Goal: Task Accomplishment & Management: Use online tool/utility

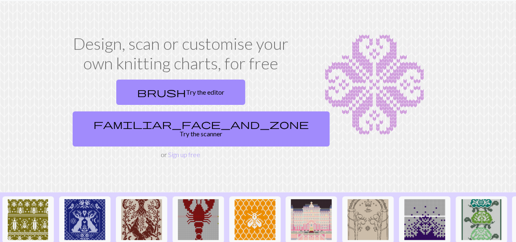
scroll to position [24, 0]
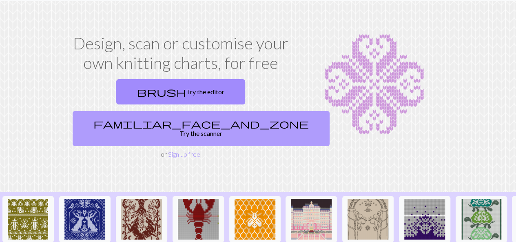
click at [266, 111] on link "familiar_face_and_zone Try the scanner" at bounding box center [201, 128] width 257 height 35
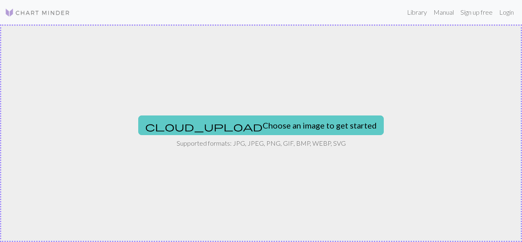
click at [274, 128] on button "cloud_upload Choose an image to get started" at bounding box center [261, 125] width 246 height 20
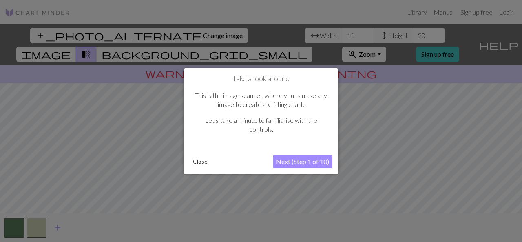
click at [198, 162] on button "Close" at bounding box center [200, 161] width 21 height 12
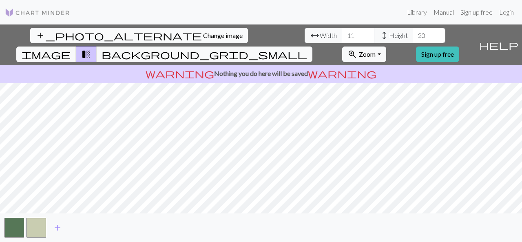
click at [36, 33] on span "add_photo_alternate" at bounding box center [119, 35] width 166 height 11
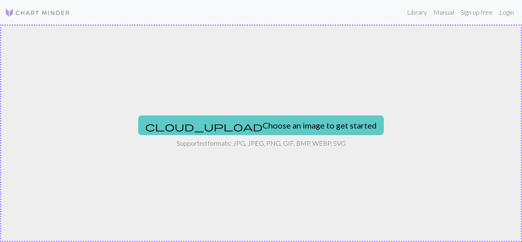
click at [218, 122] on button "cloud_upload Choose an image to get started" at bounding box center [261, 125] width 246 height 20
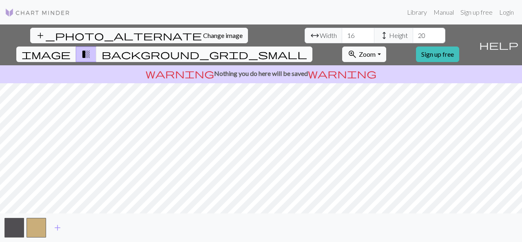
click at [313, 47] on button "background_grid_small" at bounding box center [204, 55] width 216 height 16
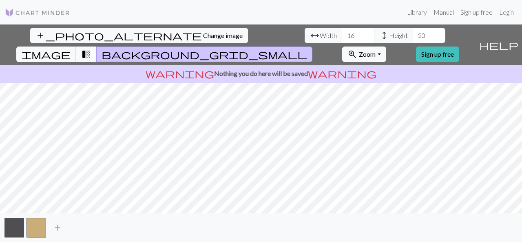
click at [91, 49] on span "transition_fade" at bounding box center [86, 54] width 10 height 11
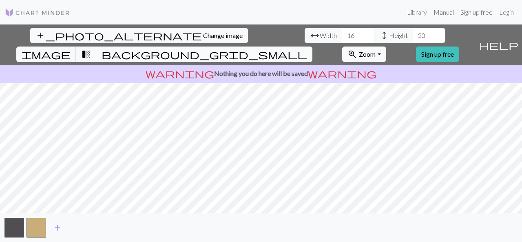
click at [307, 49] on span "background_grid_small" at bounding box center [205, 54] width 206 height 11
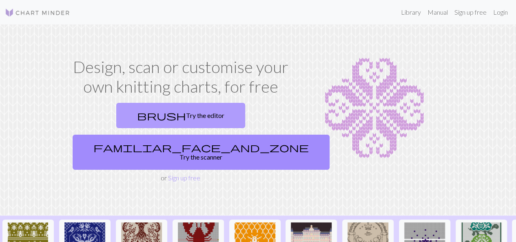
click at [116, 111] on link "brush Try the editor" at bounding box center [180, 115] width 129 height 25
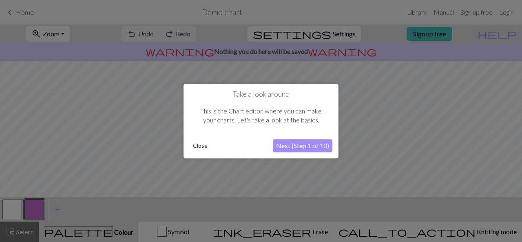
click at [200, 148] on button "Close" at bounding box center [200, 146] width 21 height 12
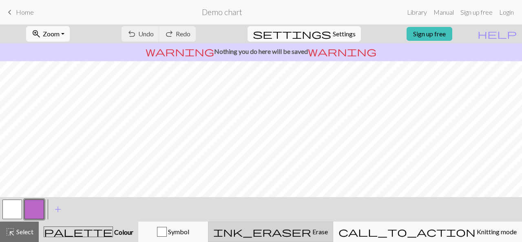
drag, startPoint x: 223, startPoint y: 227, endPoint x: 343, endPoint y: 228, distance: 120.0
click at [343, 228] on div "highlight_alt Select Select palette Colour Colour Symbol ink_eraser Erase Erase…" at bounding box center [261, 232] width 522 height 20
click at [324, 231] on div "ink_eraser Erase Erase" at bounding box center [270, 232] width 115 height 10
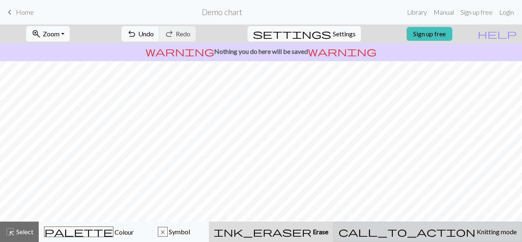
click at [461, 227] on div "call_to_action Knitting mode Knitting mode" at bounding box center [428, 232] width 178 height 10
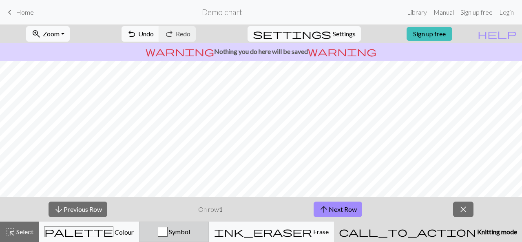
click at [209, 226] on button "Symbol" at bounding box center [174, 232] width 70 height 20
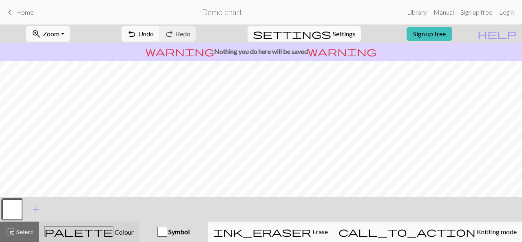
click at [87, 226] on span "palette" at bounding box center [78, 231] width 69 height 11
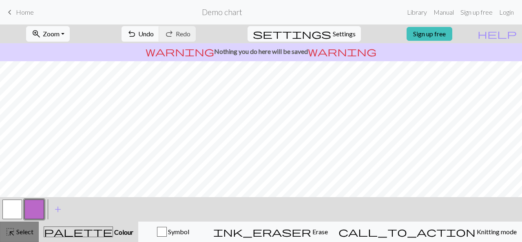
click at [20, 235] on span "Select" at bounding box center [24, 232] width 18 height 8
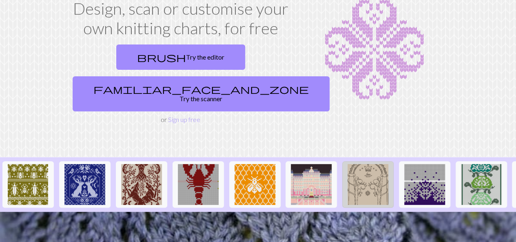
scroll to position [58, 0]
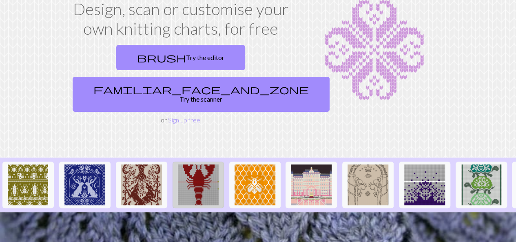
click at [203, 171] on img at bounding box center [198, 184] width 41 height 41
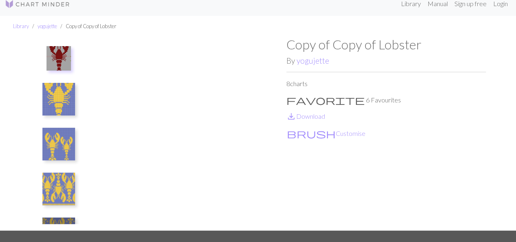
scroll to position [6, 0]
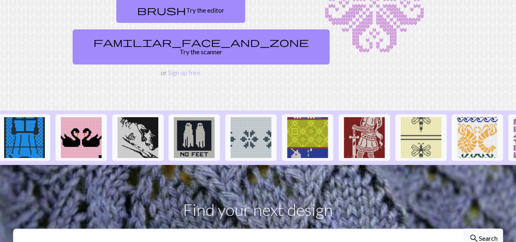
scroll to position [0, 854]
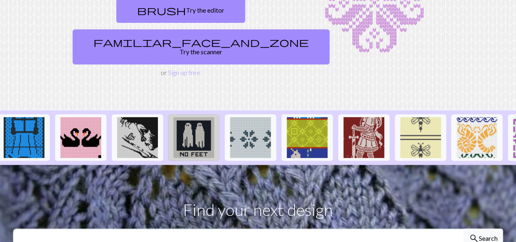
click at [174, 118] on img at bounding box center [193, 137] width 41 height 41
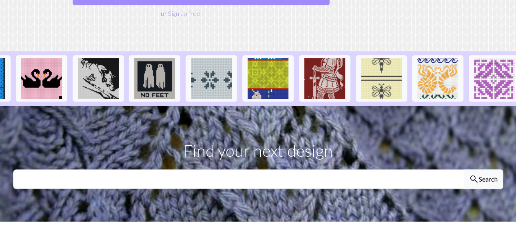
scroll to position [165, 0]
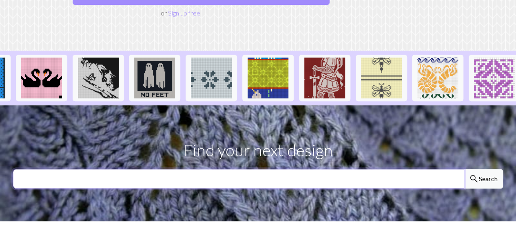
click at [276, 169] on input "text" at bounding box center [238, 179] width 451 height 20
type input "GOST"
click at [464, 169] on button "search Search" at bounding box center [483, 179] width 39 height 20
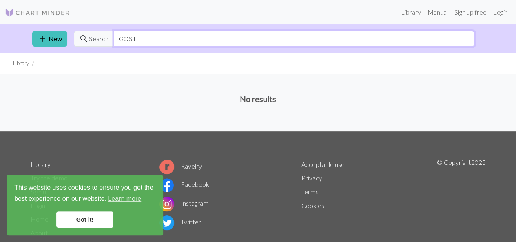
drag, startPoint x: 141, startPoint y: 37, endPoint x: 102, endPoint y: 39, distance: 38.8
click at [102, 39] on div "search Search GOST" at bounding box center [274, 39] width 401 height 16
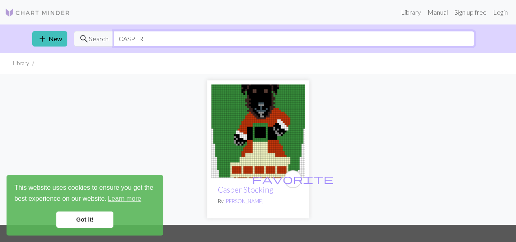
drag, startPoint x: 151, startPoint y: 40, endPoint x: 90, endPoint y: 42, distance: 61.3
click at [90, 42] on div "search Search CASPER" at bounding box center [274, 39] width 401 height 16
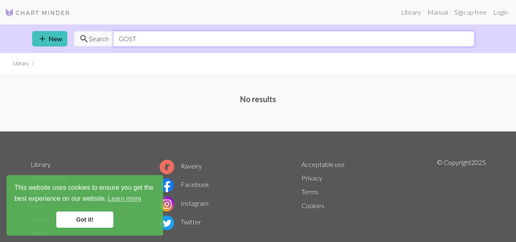
click at [122, 38] on input "GOST" at bounding box center [293, 39] width 361 height 16
type input "GHOST"
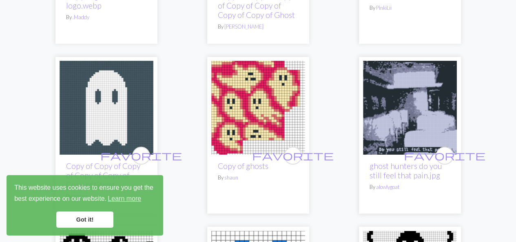
scroll to position [564, 0]
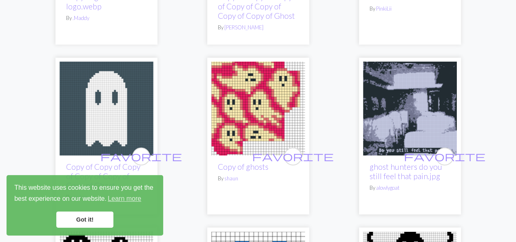
click at [262, 118] on img at bounding box center [258, 109] width 94 height 94
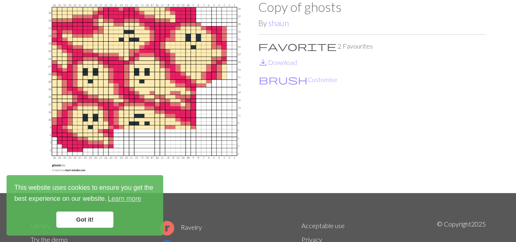
scroll to position [47, 0]
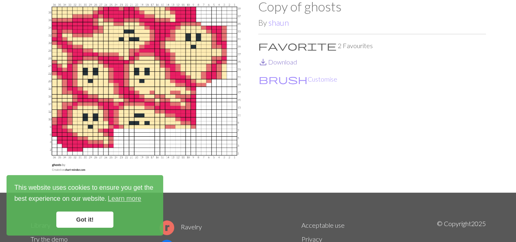
click at [276, 62] on link "save_alt Download" at bounding box center [277, 62] width 39 height 8
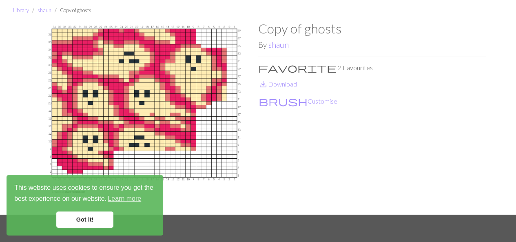
scroll to position [23, 0]
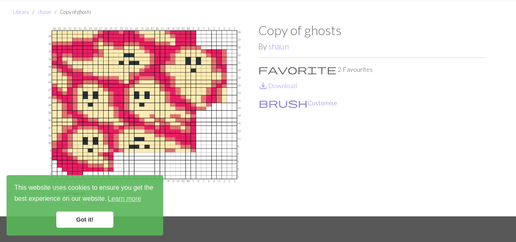
click at [281, 102] on button "brush Customise" at bounding box center [298, 103] width 80 height 11
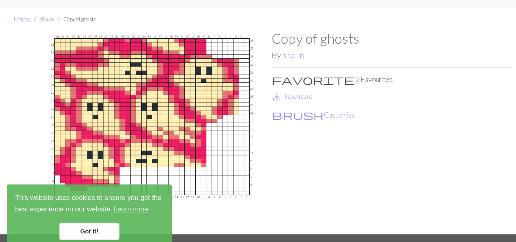
scroll to position [19, 0]
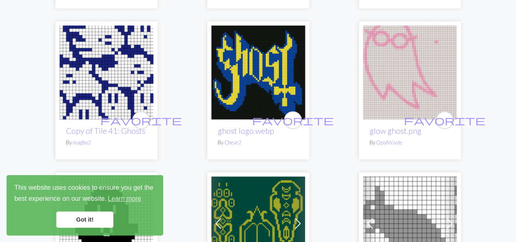
scroll to position [925, 0]
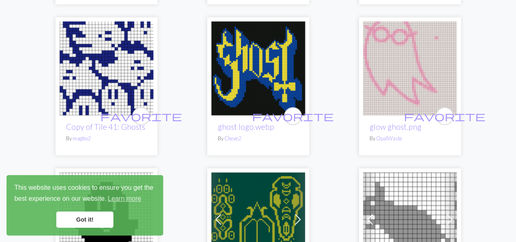
click at [85, 58] on img at bounding box center [107, 69] width 94 height 94
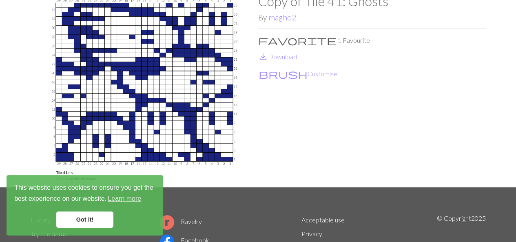
scroll to position [52, 0]
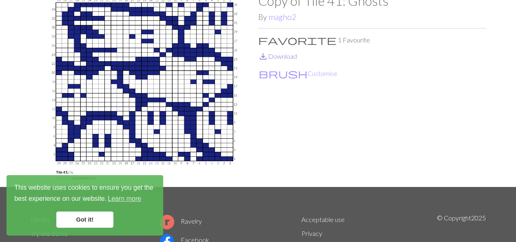
click at [270, 58] on link "save_alt Download" at bounding box center [277, 56] width 39 height 8
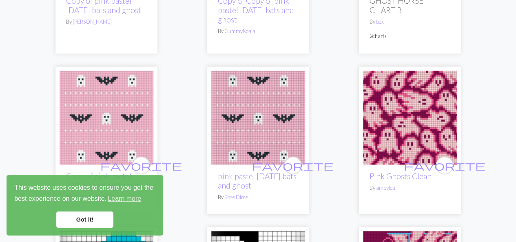
scroll to position [2207, 0]
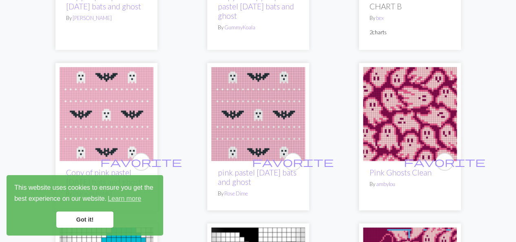
click at [415, 121] on img at bounding box center [410, 114] width 94 height 94
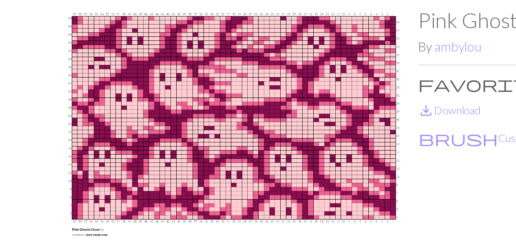
scroll to position [19, 0]
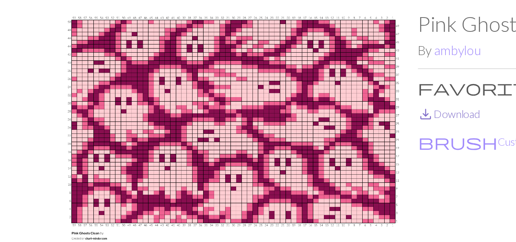
click at [284, 90] on link "save_alt Download" at bounding box center [277, 89] width 39 height 8
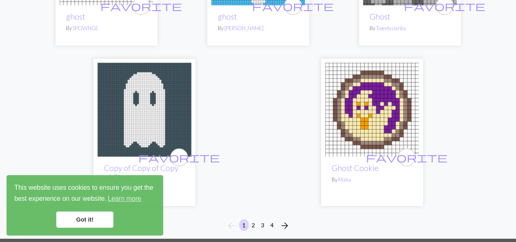
scroll to position [2745, 0]
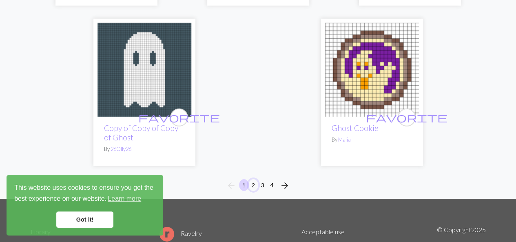
click at [253, 187] on button "2" at bounding box center [254, 185] width 10 height 12
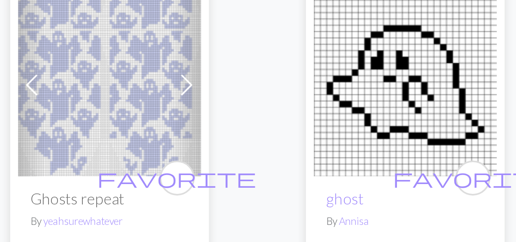
scroll to position [224, 0]
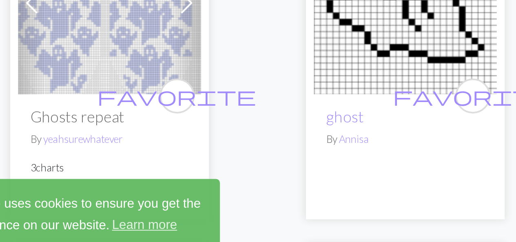
click at [95, 108] on img at bounding box center [107, 85] width 94 height 94
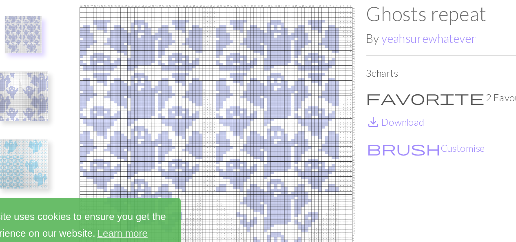
click at [62, 108] on img at bounding box center [58, 107] width 33 height 33
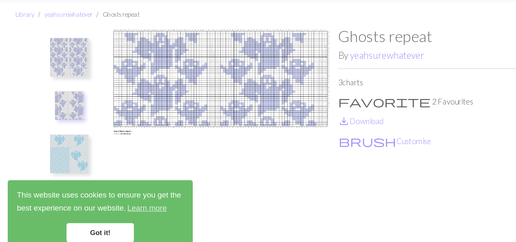
click at [60, 146] on img at bounding box center [58, 152] width 33 height 33
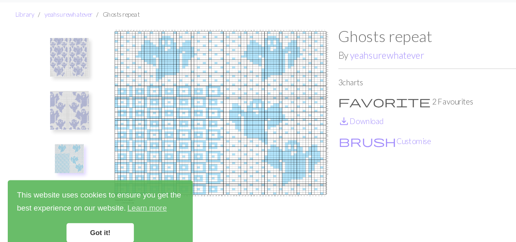
click at [53, 80] on img at bounding box center [58, 71] width 33 height 33
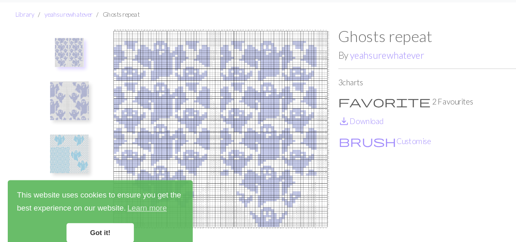
click at [62, 105] on img at bounding box center [58, 107] width 33 height 33
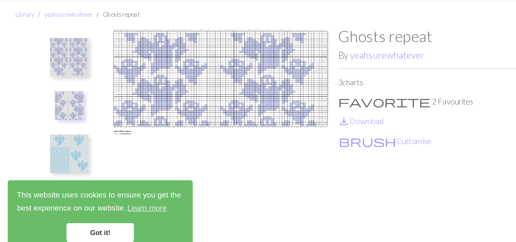
click at [59, 61] on img at bounding box center [58, 71] width 33 height 33
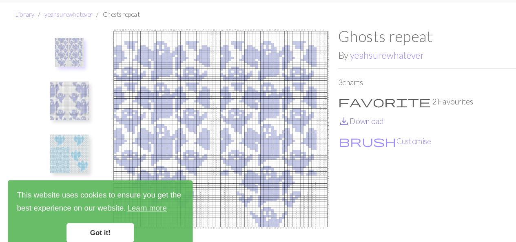
click at [297, 124] on link "save_alt Download" at bounding box center [305, 125] width 39 height 8
click at [69, 117] on img at bounding box center [58, 107] width 33 height 33
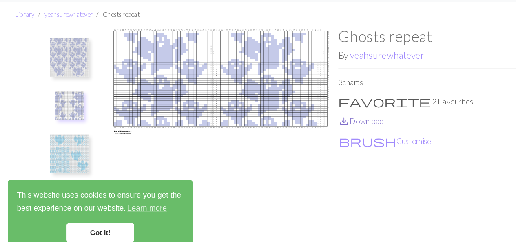
click at [311, 125] on link "save_alt Download" at bounding box center [305, 125] width 39 height 8
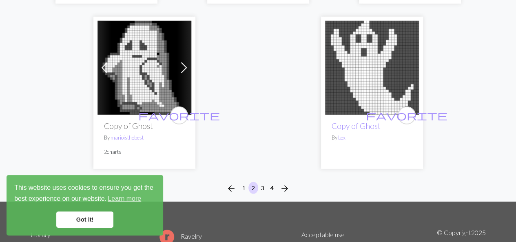
scroll to position [2708, 0]
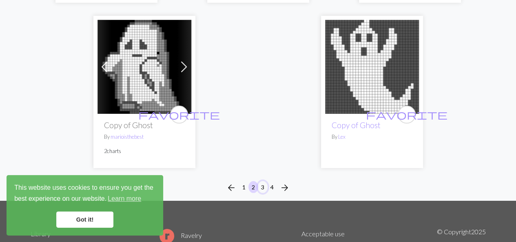
click at [261, 187] on button "3" at bounding box center [263, 187] width 10 height 12
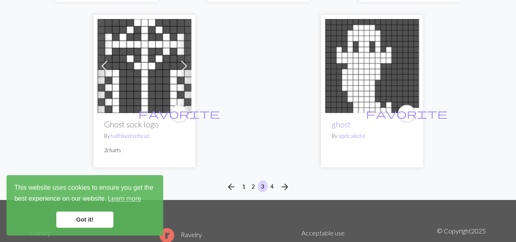
scroll to position [2738, 0]
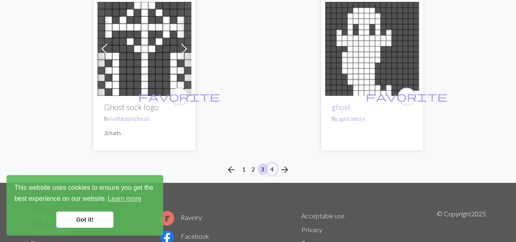
click at [273, 163] on button "4" at bounding box center [272, 169] width 10 height 12
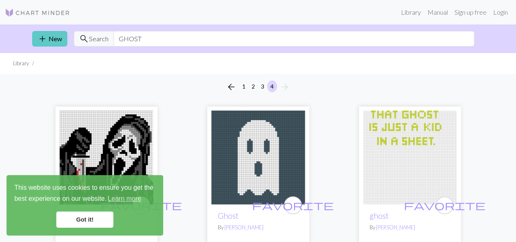
click at [40, 38] on span "add" at bounding box center [43, 38] width 10 height 11
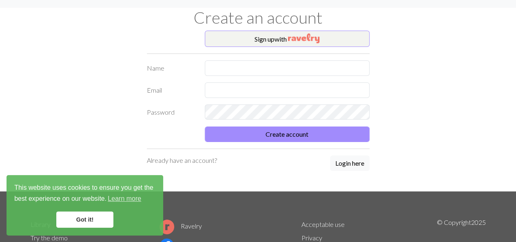
scroll to position [18, 0]
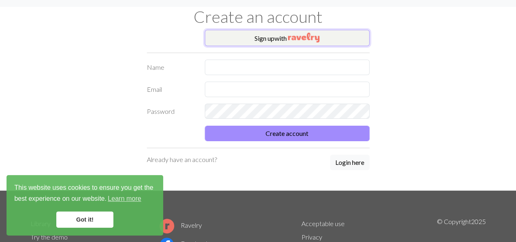
click at [258, 34] on button "Sign up with" at bounding box center [287, 38] width 165 height 16
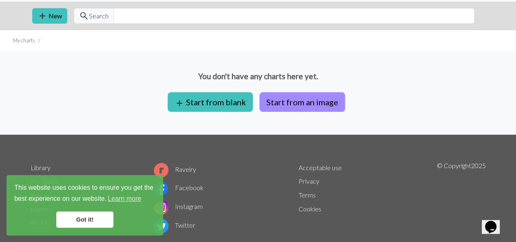
scroll to position [25, 0]
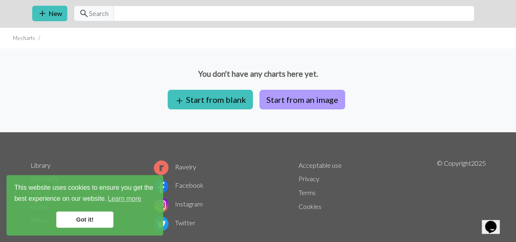
click at [296, 99] on button "Start from an image" at bounding box center [303, 100] width 86 height 20
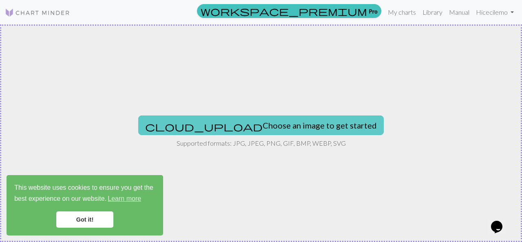
click at [273, 126] on button "cloud_upload Choose an image to get started" at bounding box center [261, 125] width 246 height 20
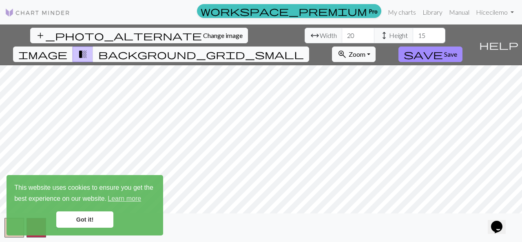
click at [304, 49] on span "background_grid_small" at bounding box center [201, 54] width 206 height 11
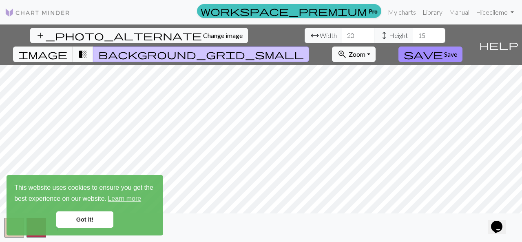
click at [304, 49] on span "background_grid_small" at bounding box center [201, 54] width 206 height 11
drag, startPoint x: 335, startPoint y: 33, endPoint x: 336, endPoint y: 29, distance: 4.2
click at [304, 49] on span "background_grid_small" at bounding box center [201, 54] width 206 height 11
click at [93, 47] on button "transition_fade" at bounding box center [83, 55] width 21 height 16
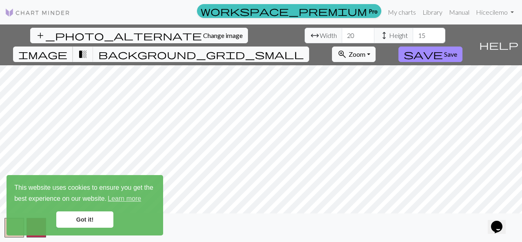
click at [67, 49] on span "image" at bounding box center [42, 54] width 49 height 11
click at [88, 49] on span "transition_fade" at bounding box center [83, 54] width 10 height 11
click at [342, 33] on input "21" at bounding box center [358, 36] width 33 height 16
click at [342, 33] on input "22" at bounding box center [358, 36] width 33 height 16
click at [342, 33] on input "23" at bounding box center [358, 36] width 33 height 16
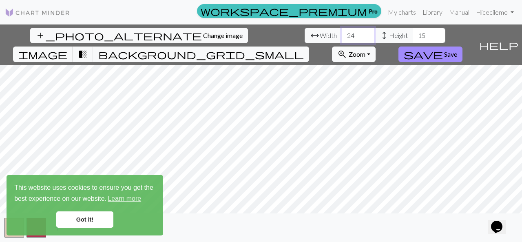
click at [342, 33] on input "24" at bounding box center [358, 36] width 33 height 16
click at [342, 33] on input "25" at bounding box center [358, 36] width 33 height 16
click at [342, 33] on input "26" at bounding box center [358, 36] width 33 height 16
click at [342, 33] on input "27" at bounding box center [358, 36] width 33 height 16
click at [342, 33] on input "28" at bounding box center [358, 36] width 33 height 16
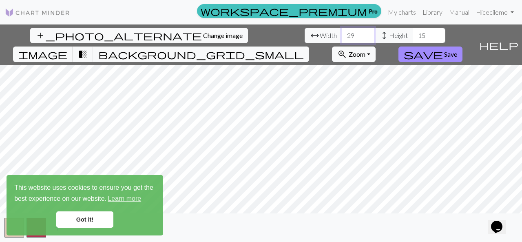
click at [342, 33] on input "29" at bounding box center [358, 36] width 33 height 16
click at [342, 33] on input "30" at bounding box center [358, 36] width 33 height 16
click at [342, 33] on input "31" at bounding box center [358, 36] width 33 height 16
click at [342, 33] on input "32" at bounding box center [358, 36] width 33 height 16
click at [342, 33] on input "33" at bounding box center [358, 36] width 33 height 16
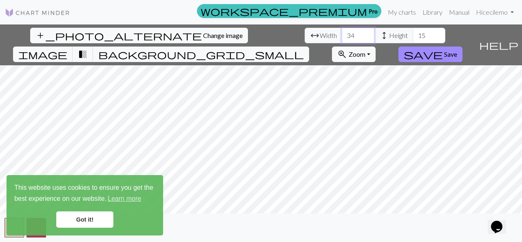
click at [342, 33] on input "34" at bounding box center [358, 36] width 33 height 16
click at [342, 33] on input "35" at bounding box center [358, 36] width 33 height 16
type input "36"
click at [342, 33] on input "36" at bounding box center [358, 36] width 33 height 16
click at [413, 34] on input "16" at bounding box center [429, 36] width 33 height 16
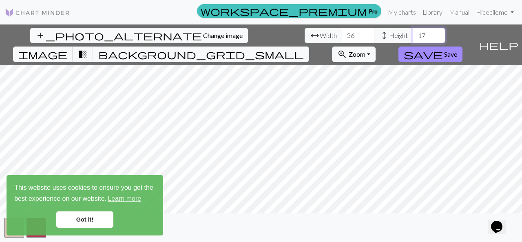
click at [413, 34] on input "17" at bounding box center [429, 36] width 33 height 16
click at [413, 34] on input "18" at bounding box center [429, 36] width 33 height 16
click at [413, 34] on input "19" at bounding box center [429, 36] width 33 height 16
click at [413, 34] on input "20" at bounding box center [429, 36] width 33 height 16
click at [413, 34] on input "21" at bounding box center [429, 36] width 33 height 16
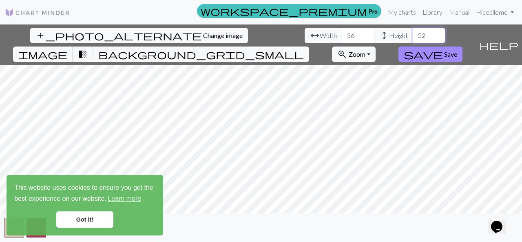
click at [413, 34] on input "22" at bounding box center [429, 36] width 33 height 16
click at [413, 34] on input "23" at bounding box center [429, 36] width 33 height 16
click at [413, 34] on input "24" at bounding box center [429, 36] width 33 height 16
click at [413, 34] on input "25" at bounding box center [429, 36] width 33 height 16
click at [413, 34] on input "26" at bounding box center [429, 36] width 33 height 16
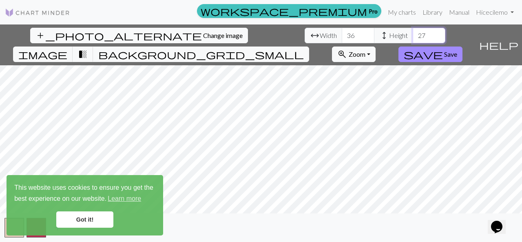
click at [413, 34] on input "27" at bounding box center [429, 36] width 33 height 16
click at [413, 34] on input "28" at bounding box center [429, 36] width 33 height 16
click at [413, 34] on input "29" at bounding box center [429, 36] width 33 height 16
click at [413, 34] on input "30" at bounding box center [429, 36] width 33 height 16
click at [413, 34] on input "31" at bounding box center [429, 36] width 33 height 16
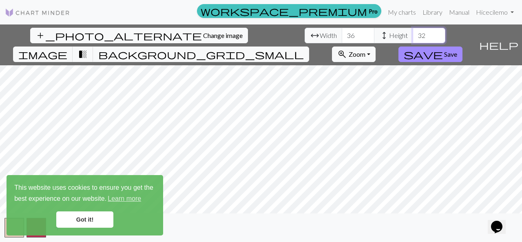
click at [413, 34] on input "32" at bounding box center [429, 36] width 33 height 16
click at [413, 34] on input "33" at bounding box center [429, 36] width 33 height 16
click at [413, 34] on input "34" at bounding box center [429, 36] width 33 height 16
click at [413, 34] on input "35" at bounding box center [429, 36] width 33 height 16
click at [413, 34] on input "36" at bounding box center [429, 36] width 33 height 16
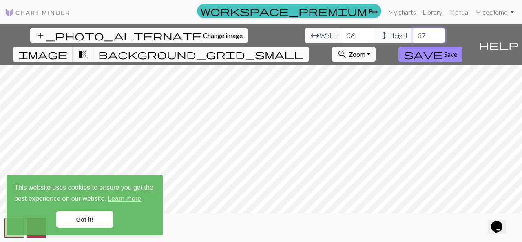
click at [413, 34] on input "37" at bounding box center [429, 36] width 33 height 16
click at [413, 34] on input "38" at bounding box center [429, 36] width 33 height 16
click at [413, 34] on input "39" at bounding box center [429, 36] width 33 height 16
click at [413, 34] on input "40" at bounding box center [429, 36] width 33 height 16
type input "39"
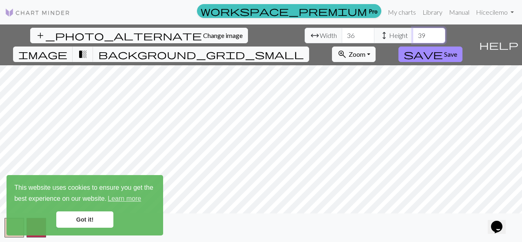
click at [413, 38] on input "39" at bounding box center [429, 36] width 33 height 16
click at [457, 50] on span "Save" at bounding box center [450, 54] width 13 height 8
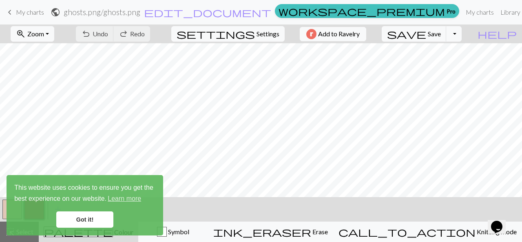
scroll to position [207, 0]
click at [447, 38] on button "save Save Save" at bounding box center [414, 34] width 65 height 16
drag, startPoint x: 445, startPoint y: 36, endPoint x: 471, endPoint y: 33, distance: 26.6
click at [462, 33] on button "Toggle Dropdown" at bounding box center [454, 34] width 16 height 16
click at [450, 68] on button "save_alt Download" at bounding box center [394, 64] width 135 height 13
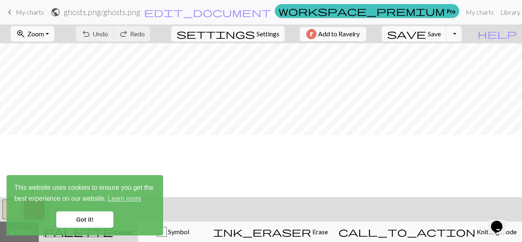
scroll to position [0, 0]
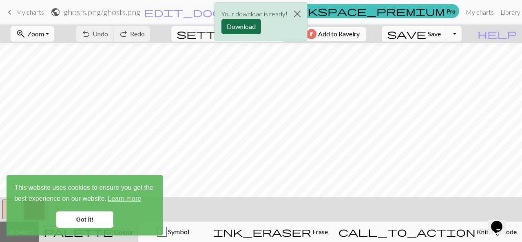
click at [246, 25] on button "Download" at bounding box center [242, 27] width 40 height 16
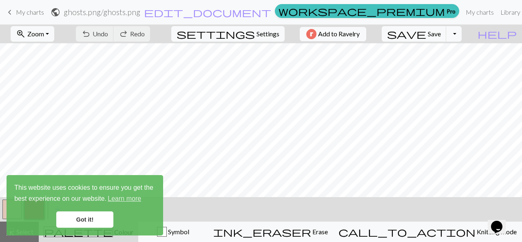
click at [9, 13] on span "keyboard_arrow_left" at bounding box center [10, 12] width 10 height 11
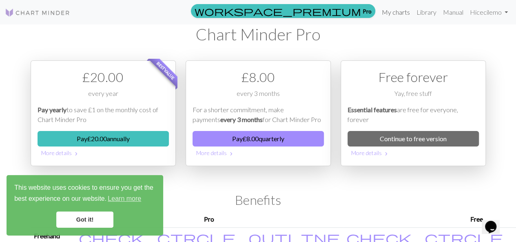
click at [397, 13] on link "My charts" at bounding box center [396, 12] width 35 height 16
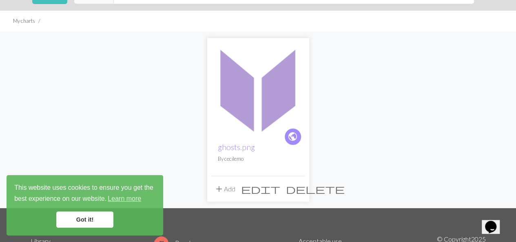
scroll to position [40, 0]
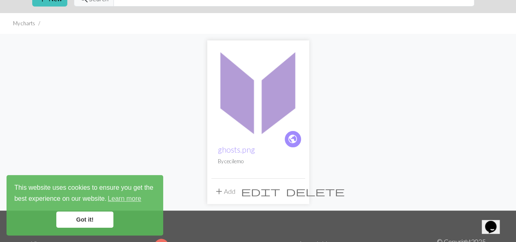
click at [293, 136] on span "public" at bounding box center [293, 139] width 10 height 13
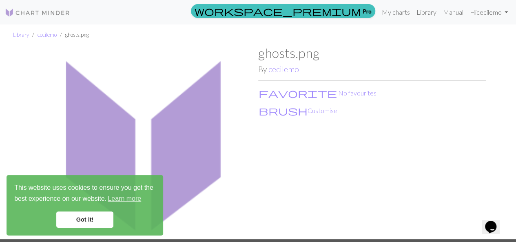
drag, startPoint x: 228, startPoint y: 151, endPoint x: 393, endPoint y: 178, distance: 167.4
click at [393, 178] on div "ghosts.png By cecilemo favorite No favourites brush Customise" at bounding box center [372, 141] width 228 height 193
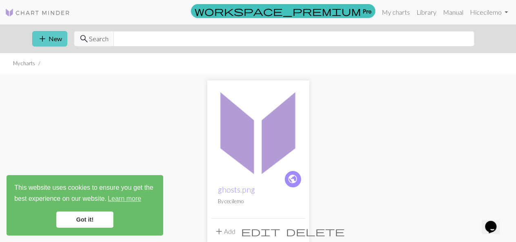
click at [51, 34] on button "add New" at bounding box center [49, 39] width 35 height 16
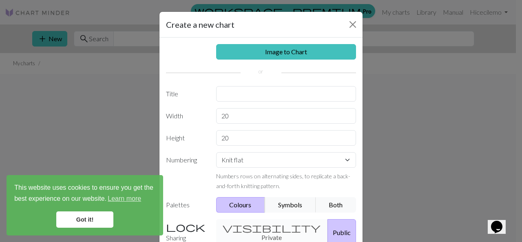
click at [258, 226] on div "visibility Private Public" at bounding box center [286, 232] width 150 height 27
click at [245, 226] on div "visibility Private Public" at bounding box center [286, 232] width 150 height 27
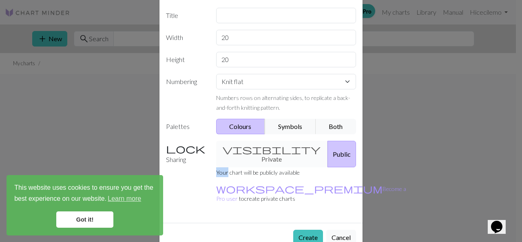
click at [328, 142] on button "Public" at bounding box center [342, 154] width 29 height 27
click at [328, 146] on button "Public" at bounding box center [342, 154] width 29 height 27
click at [258, 149] on div "visibility Private Public" at bounding box center [286, 154] width 150 height 27
click at [246, 151] on div "visibility Private Public" at bounding box center [286, 154] width 150 height 27
click at [175, 145] on label "Sharing" at bounding box center [186, 154] width 50 height 27
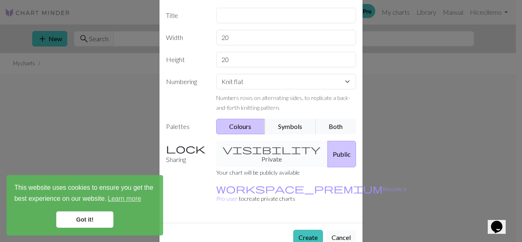
click at [343, 230] on button "Cancel" at bounding box center [341, 238] width 30 height 16
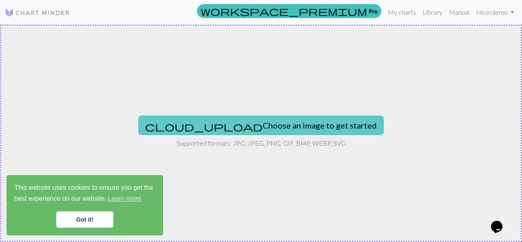
click at [249, 124] on button "cloud_upload Choose an image to get started" at bounding box center [261, 125] width 246 height 20
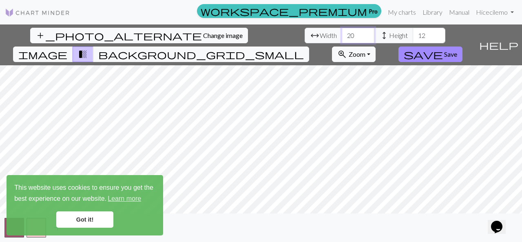
click at [342, 36] on input "20" at bounding box center [358, 36] width 33 height 16
type input "59"
click at [413, 35] on input "12" at bounding box center [429, 36] width 33 height 16
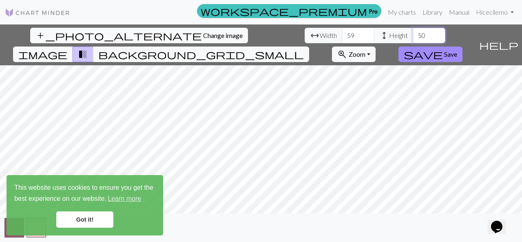
type input "50"
click at [457, 50] on span "Save" at bounding box center [450, 54] width 13 height 8
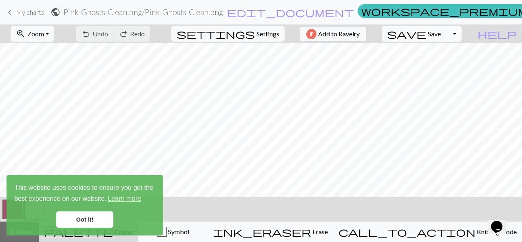
click at [462, 31] on button "Toggle Dropdown" at bounding box center [454, 34] width 16 height 16
click at [449, 68] on button "save_alt Download" at bounding box center [394, 64] width 135 height 13
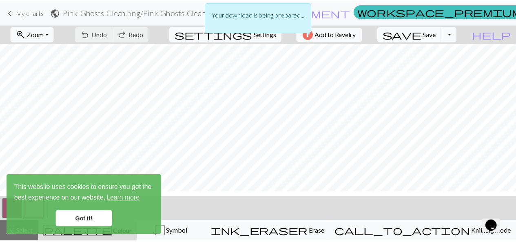
scroll to position [15, 0]
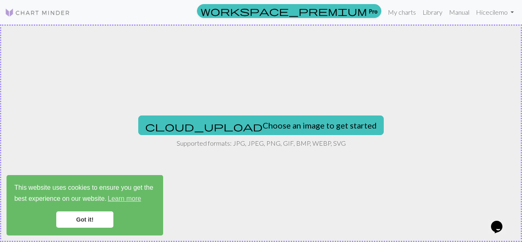
click at [255, 114] on div "cloud_upload Choose an image to get started Supported formats: JPG, JPEG, PNG, …" at bounding box center [261, 132] width 522 height 217
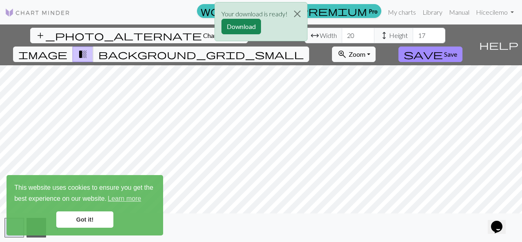
click at [48, 36] on div "Your download is ready! Download" at bounding box center [261, 24] width 522 height 48
click at [47, 38] on div "Your download is ready! Download" at bounding box center [261, 24] width 522 height 48
click at [231, 29] on button "Download" at bounding box center [242, 27] width 40 height 16
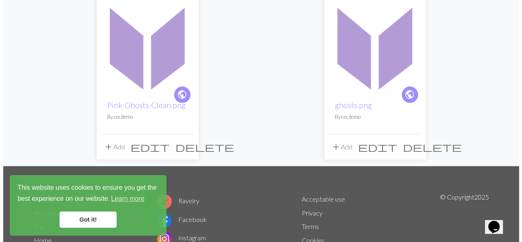
scroll to position [83, 0]
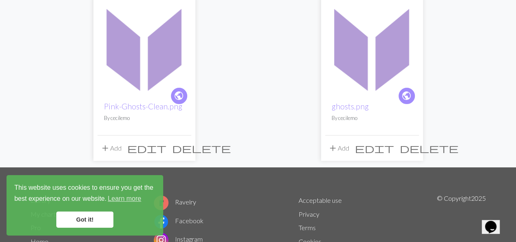
click at [169, 150] on button "edit" at bounding box center [146, 148] width 45 height 16
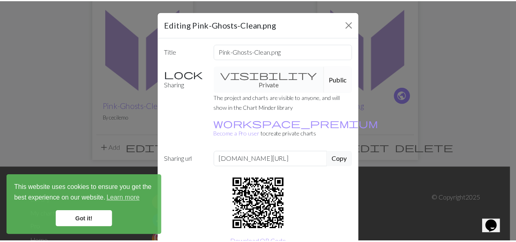
scroll to position [34, 0]
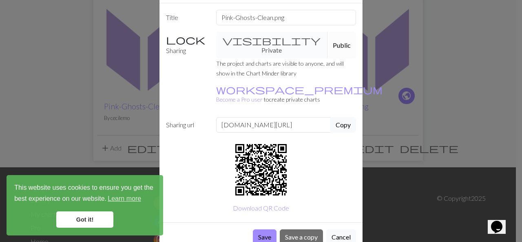
click at [271, 45] on div "visibility Private Public" at bounding box center [286, 45] width 150 height 27
click at [249, 36] on div "visibility Private Public" at bounding box center [286, 45] width 150 height 27
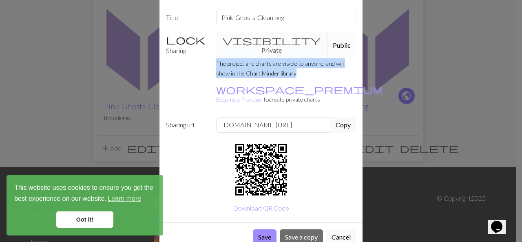
click at [249, 36] on div "visibility Private Public" at bounding box center [286, 45] width 150 height 27
click at [348, 229] on button "Cancel" at bounding box center [341, 237] width 30 height 16
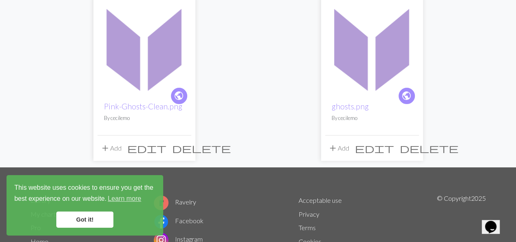
scroll to position [0, 0]
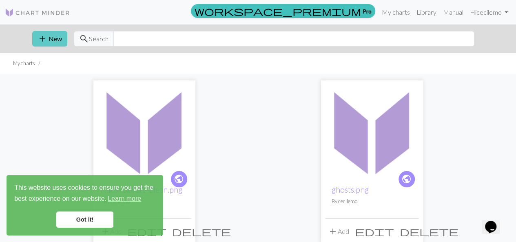
click at [49, 38] on button "add New" at bounding box center [49, 39] width 35 height 16
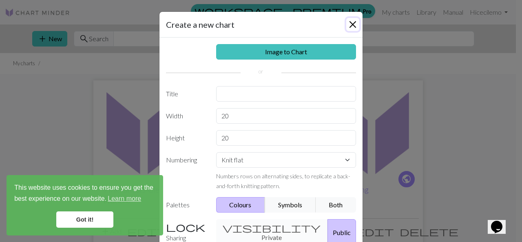
click at [351, 24] on button "Close" at bounding box center [352, 24] width 13 height 13
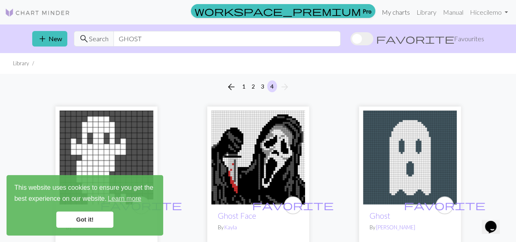
click at [388, 13] on link "My charts" at bounding box center [396, 12] width 35 height 16
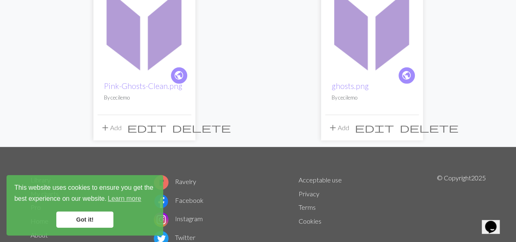
scroll to position [105, 0]
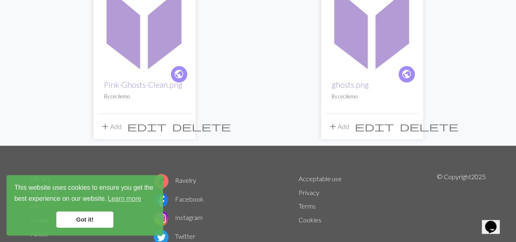
click at [183, 128] on span "delete" at bounding box center [201, 126] width 59 height 11
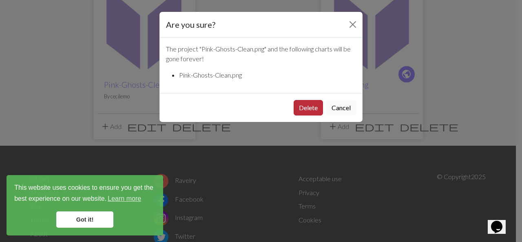
click at [305, 105] on button "Delete" at bounding box center [308, 108] width 29 height 16
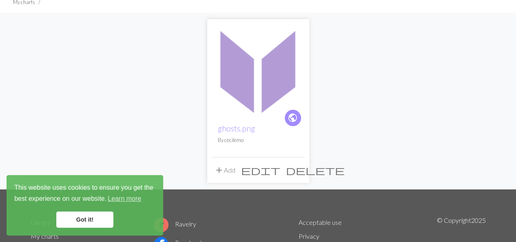
scroll to position [61, 0]
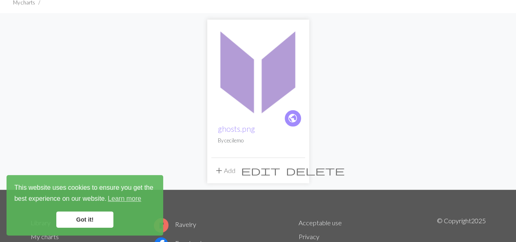
click at [296, 172] on span "delete" at bounding box center [315, 170] width 59 height 11
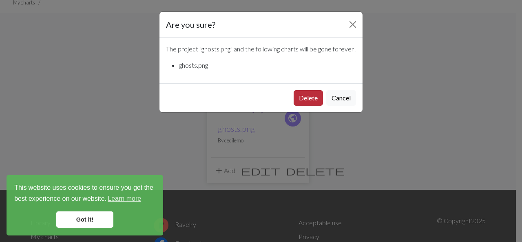
click at [311, 106] on button "Delete" at bounding box center [308, 98] width 29 height 16
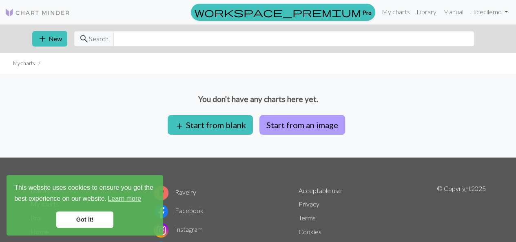
click at [303, 124] on button "Start from an image" at bounding box center [303, 125] width 86 height 20
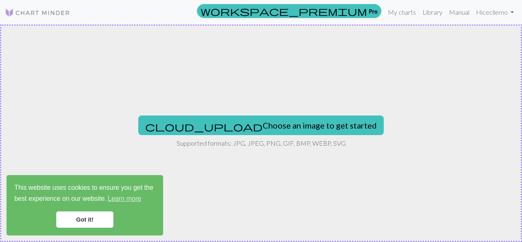
click at [303, 124] on button "cloud_upload Choose an image to get started" at bounding box center [261, 125] width 246 height 20
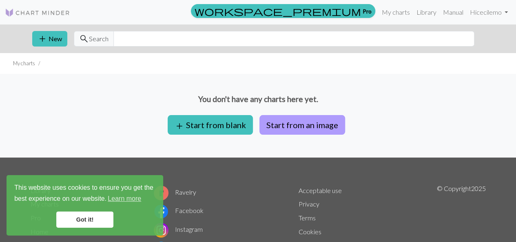
click at [293, 127] on button "Start from an image" at bounding box center [303, 125] width 86 height 20
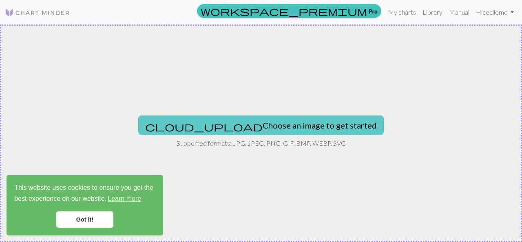
click at [265, 125] on button "cloud_upload Choose an image to get started" at bounding box center [261, 125] width 246 height 20
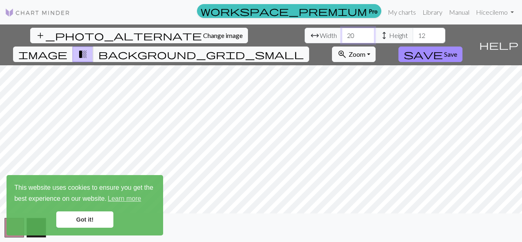
click at [342, 40] on input "20" at bounding box center [358, 36] width 33 height 16
type input "59"
click at [413, 36] on input "12" at bounding box center [429, 36] width 33 height 16
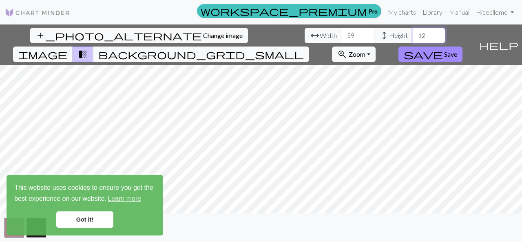
click at [413, 36] on input "12" at bounding box center [429, 36] width 33 height 16
type input "50"
click at [20, 236] on button "button" at bounding box center [14, 228] width 20 height 20
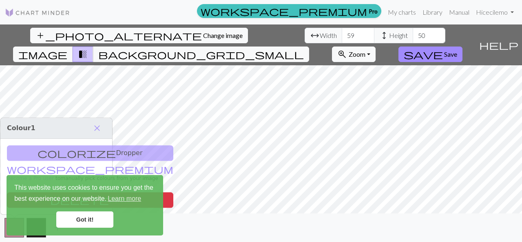
click at [81, 218] on link "Got it!" at bounding box center [84, 219] width 57 height 16
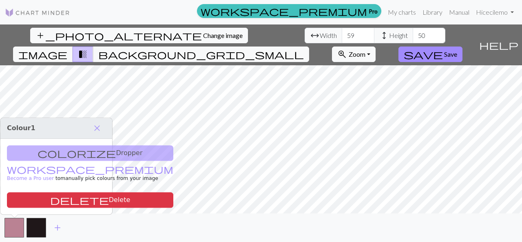
click at [47, 154] on div "colorize Dropper workspace_premium Become a Pro user to manually pick colours f…" at bounding box center [56, 176] width 112 height 75
click at [98, 129] on span "close" at bounding box center [97, 127] width 10 height 11
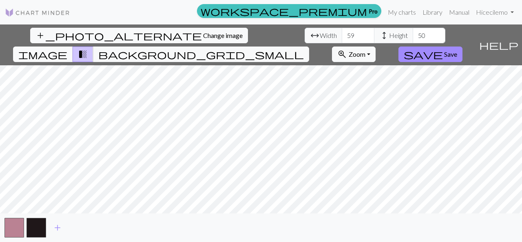
click at [67, 49] on span "image" at bounding box center [42, 54] width 49 height 11
click at [434, 9] on link "Library" at bounding box center [432, 12] width 27 height 16
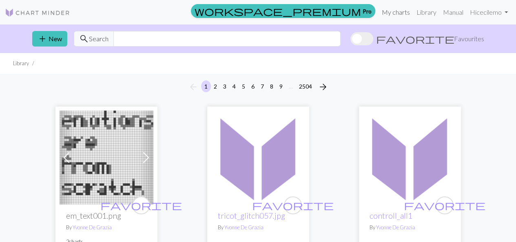
click at [404, 11] on link "My charts" at bounding box center [396, 12] width 35 height 16
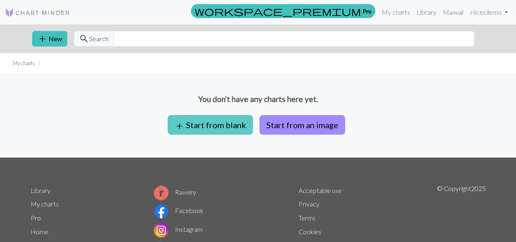
click at [196, 133] on button "add Start from blank" at bounding box center [210, 125] width 85 height 20
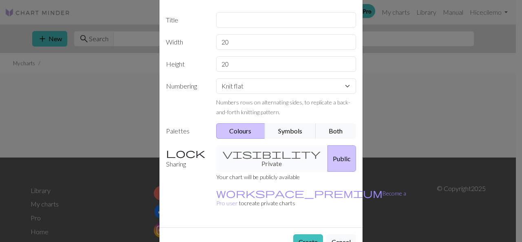
scroll to position [75, 0]
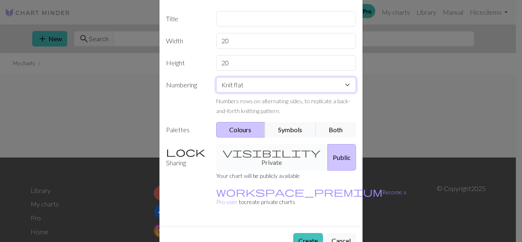
click at [251, 90] on select "Knit flat Knit in the round Lace knitting Cross stitch" at bounding box center [286, 85] width 140 height 16
select select "round"
click at [216, 77] on select "Knit flat Knit in the round Lace knitting Cross stitch" at bounding box center [286, 85] width 140 height 16
click at [308, 233] on button "Create" at bounding box center [308, 241] width 30 height 16
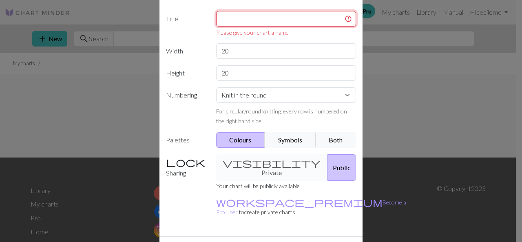
click at [225, 22] on input "text" at bounding box center [286, 19] width 140 height 16
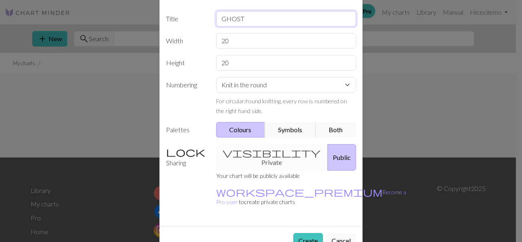
scroll to position [56, 0]
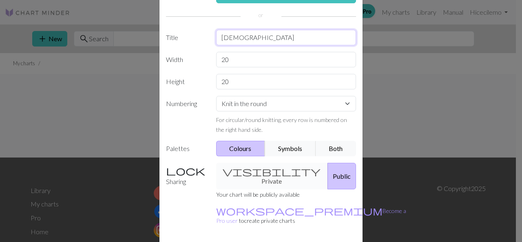
type input "GHOSTGHOST"
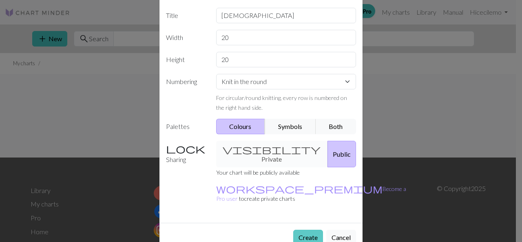
click at [304, 230] on button "Create" at bounding box center [308, 238] width 30 height 16
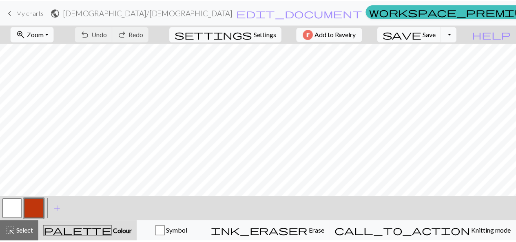
scroll to position [52, 0]
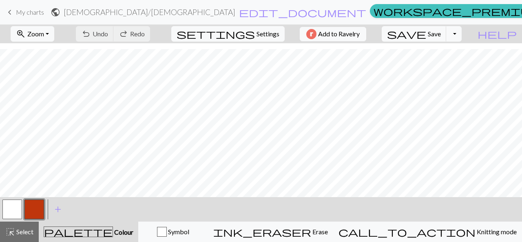
click at [9, 12] on span "keyboard_arrow_left" at bounding box center [10, 12] width 10 height 11
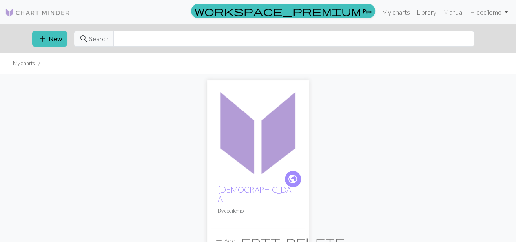
scroll to position [64, 0]
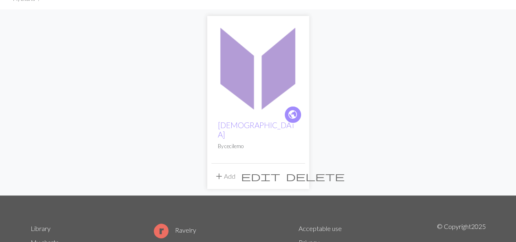
click at [293, 171] on span "delete" at bounding box center [315, 176] width 59 height 11
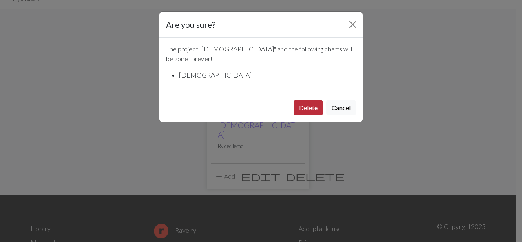
click at [308, 104] on button "Delete" at bounding box center [308, 108] width 29 height 16
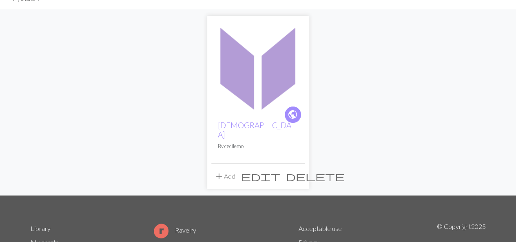
scroll to position [27, 0]
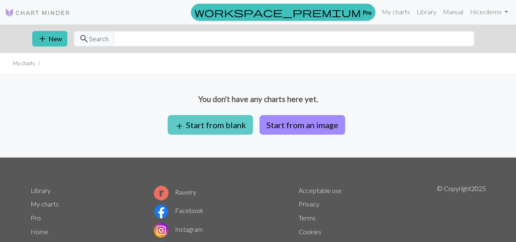
click at [209, 122] on button "add Start from blank" at bounding box center [210, 125] width 85 height 20
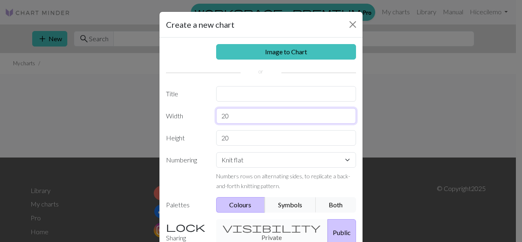
click at [229, 119] on input "20" at bounding box center [286, 116] width 140 height 16
type input "50"
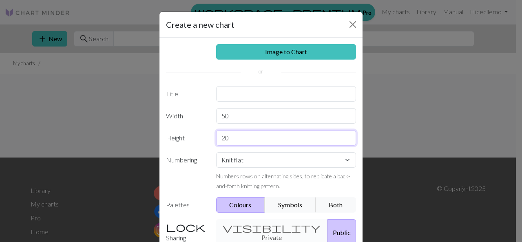
click at [223, 133] on input "20" at bounding box center [286, 138] width 140 height 16
type input "50"
click at [356, 21] on button "Close" at bounding box center [352, 24] width 13 height 13
